Goal: Task Accomplishment & Management: Use online tool/utility

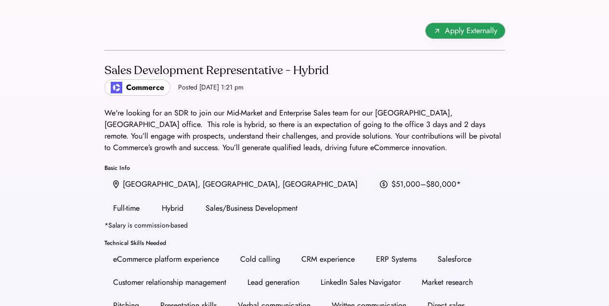
click at [467, 30] on span "Apply Externally" at bounding box center [470, 31] width 52 height 12
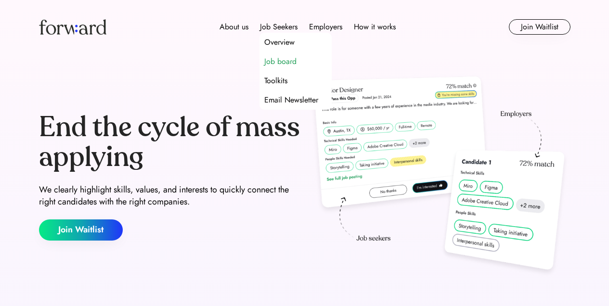
click at [279, 61] on div "Job board" at bounding box center [280, 62] width 32 height 12
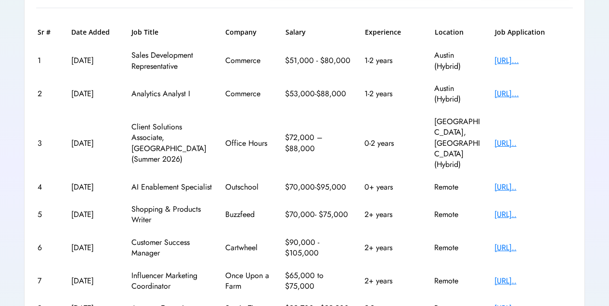
scroll to position [143, 0]
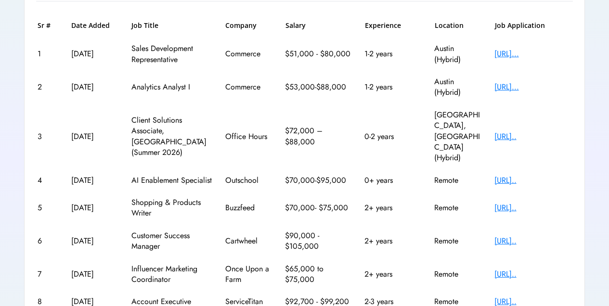
click at [493, 145] on div "3 [DATE] Client Solutions Associate, [GEOGRAPHIC_DATA] (Summer 2026) Office Hou…" at bounding box center [304, 136] width 536 height 65
click at [507, 175] on div "[URL].." at bounding box center [532, 180] width 77 height 11
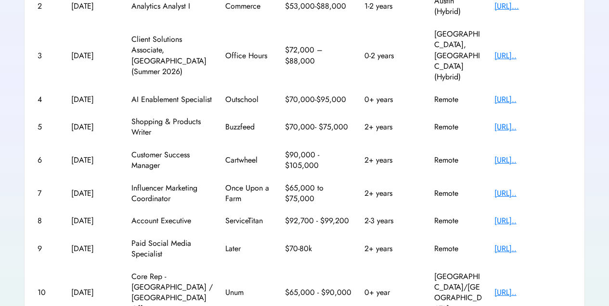
scroll to position [224, 0]
click at [537, 154] on div "[URL].." at bounding box center [532, 159] width 77 height 11
